Goal: Task Accomplishment & Management: Complete application form

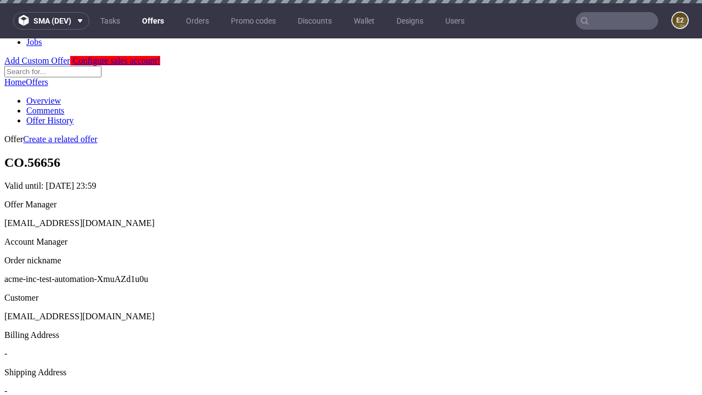
scroll to position [3, 0]
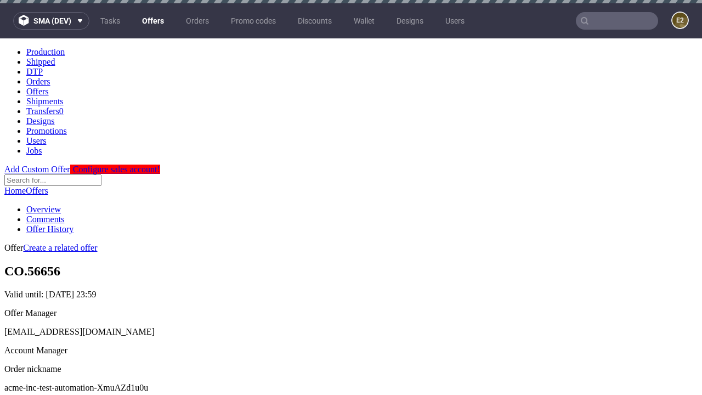
scroll to position [3, 0]
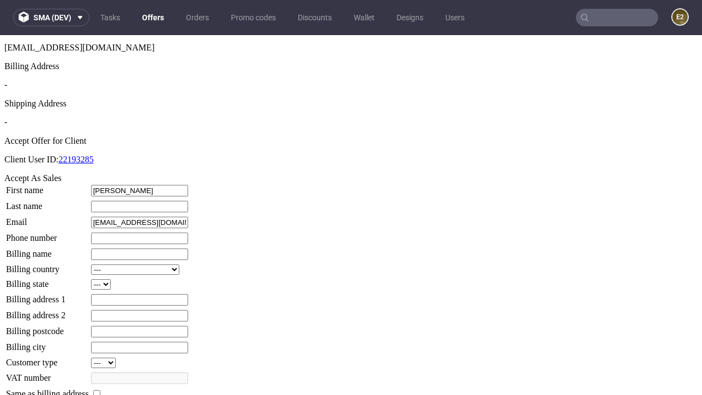
type input "[PERSON_NAME]"
type input "Bogisich"
type input "1509813888"
type input "Joanny.[PERSON_NAME]"
select select "13"
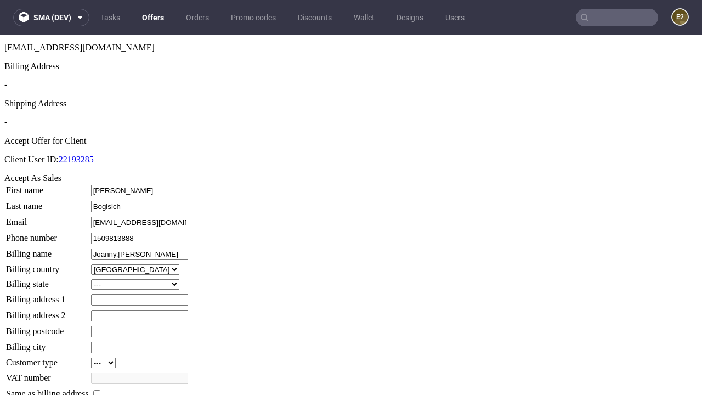
select select "132"
type input "Joanny.[PERSON_NAME]"
type input "456 [PERSON_NAME]"
type input "PJ8 9AM"
type input "[PERSON_NAME] Court"
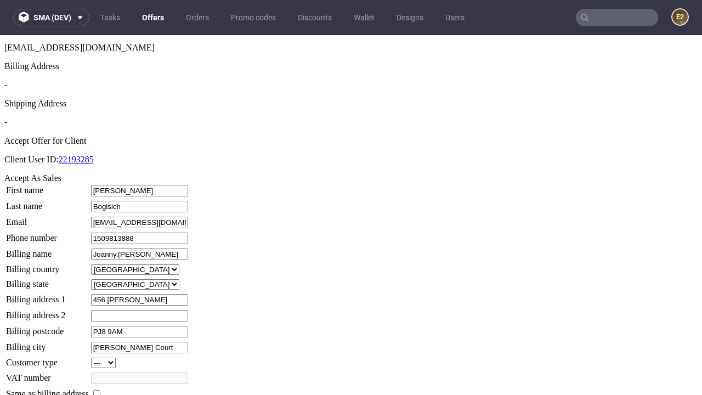
click at [100, 390] on input "checkbox" at bounding box center [96, 393] width 7 height 7
checkbox input "true"
type input "Joanny.[PERSON_NAME]"
select select "13"
type input "456 [PERSON_NAME]"
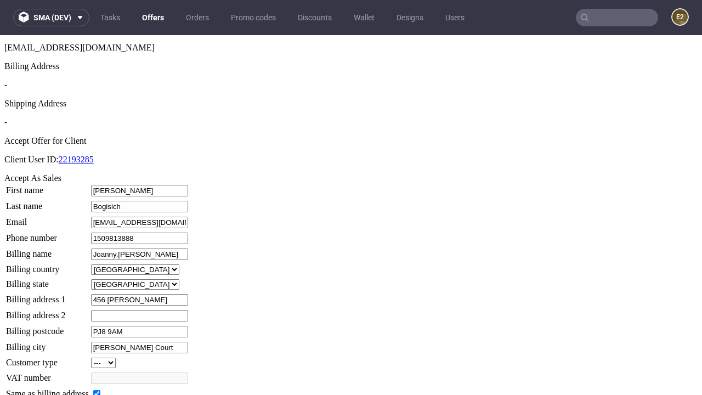
type input "PJ8 9AM"
type input "[PERSON_NAME] Court"
select select "132"
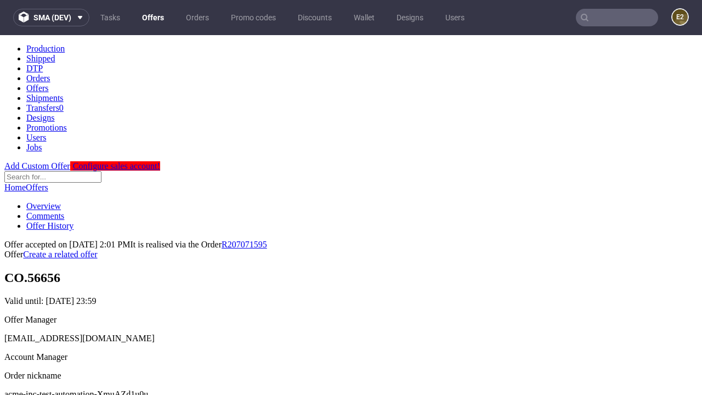
scroll to position [0, 0]
